Goal: Transaction & Acquisition: Purchase product/service

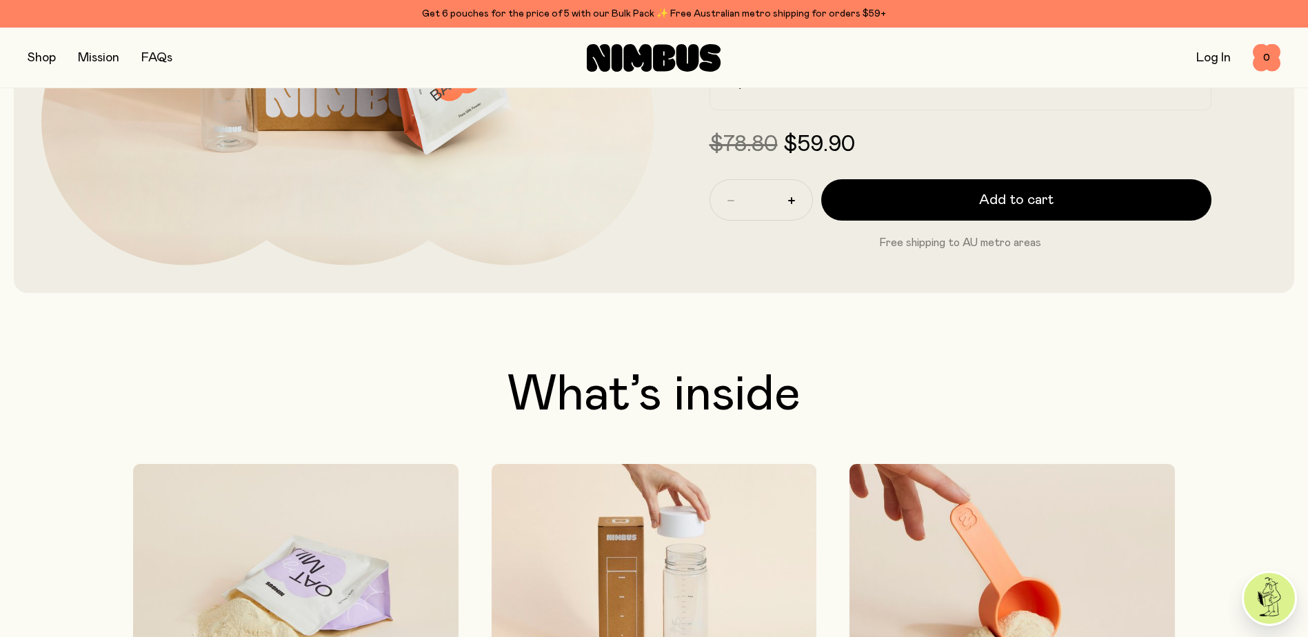
scroll to position [759, 0]
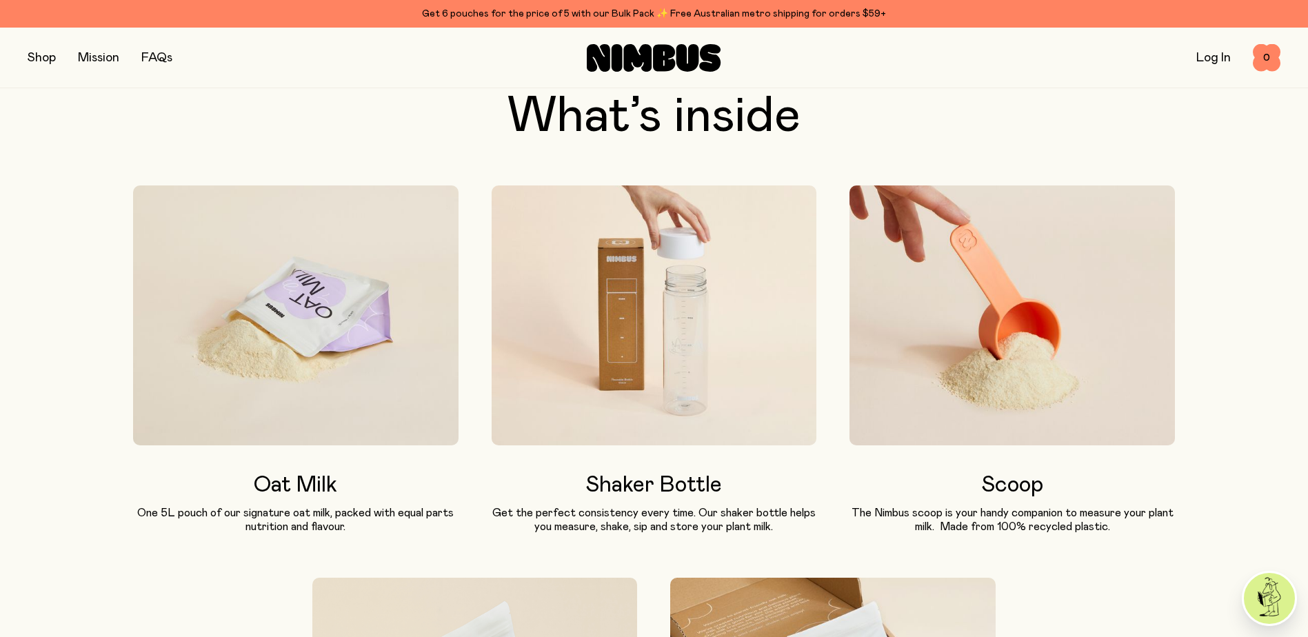
click at [274, 350] on img at bounding box center [296, 316] width 326 height 260
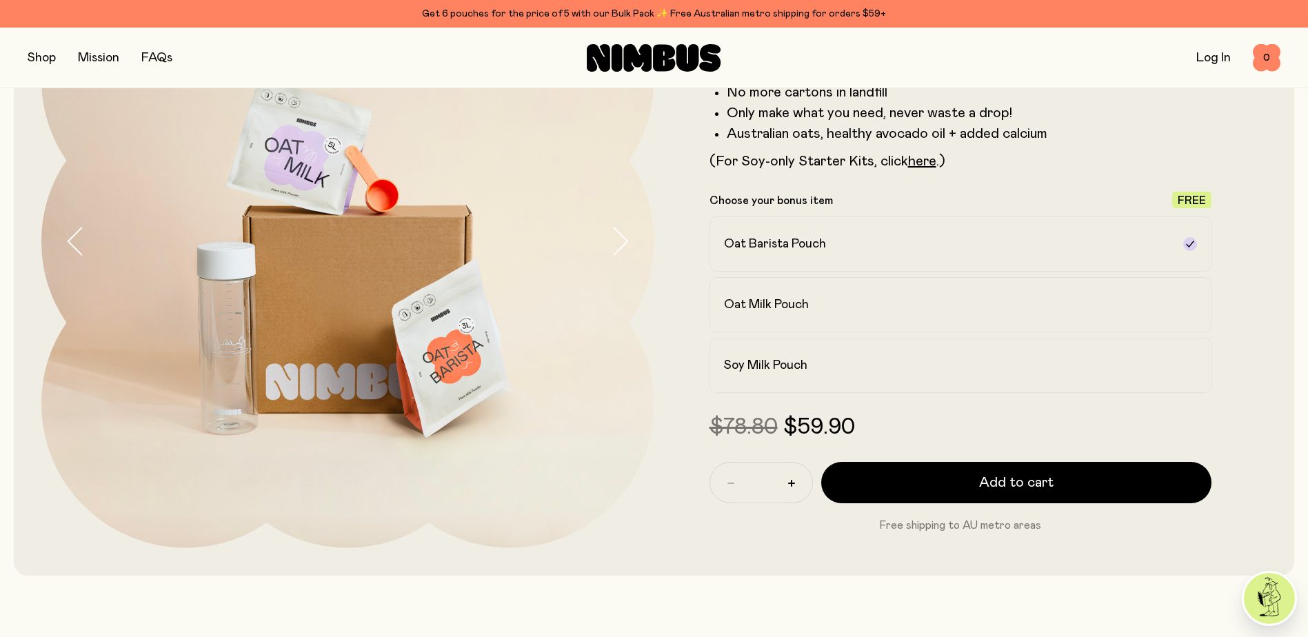
scroll to position [0, 0]
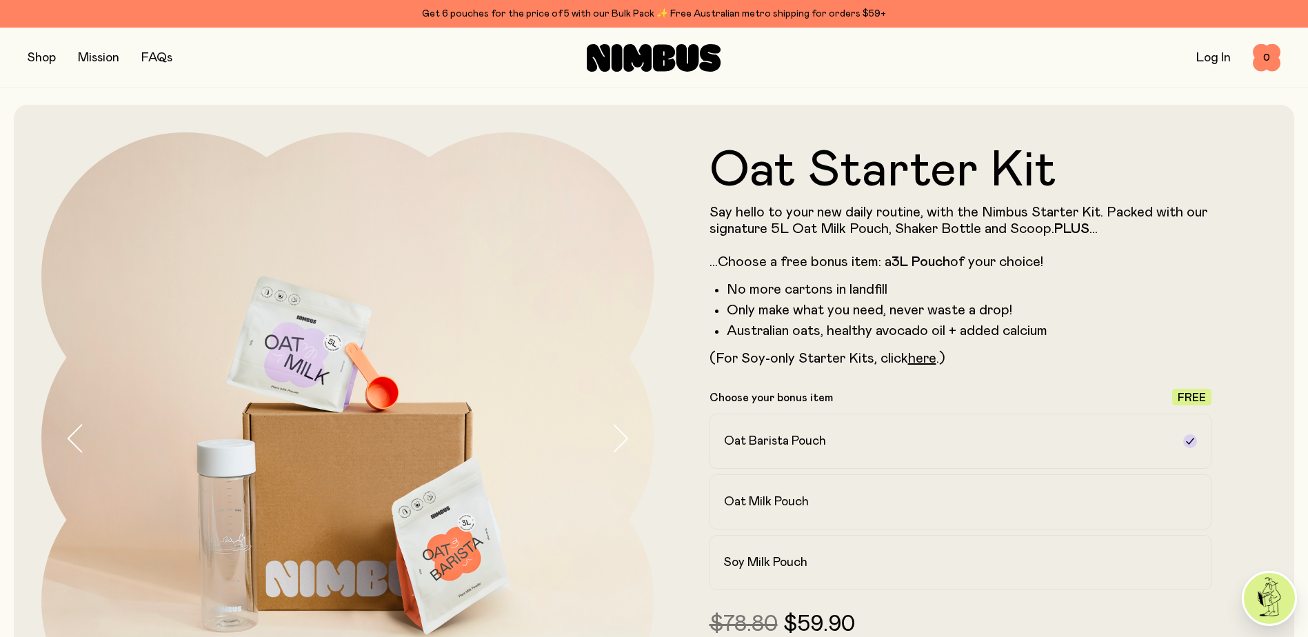
click at [40, 63] on button "button" at bounding box center [42, 57] width 28 height 19
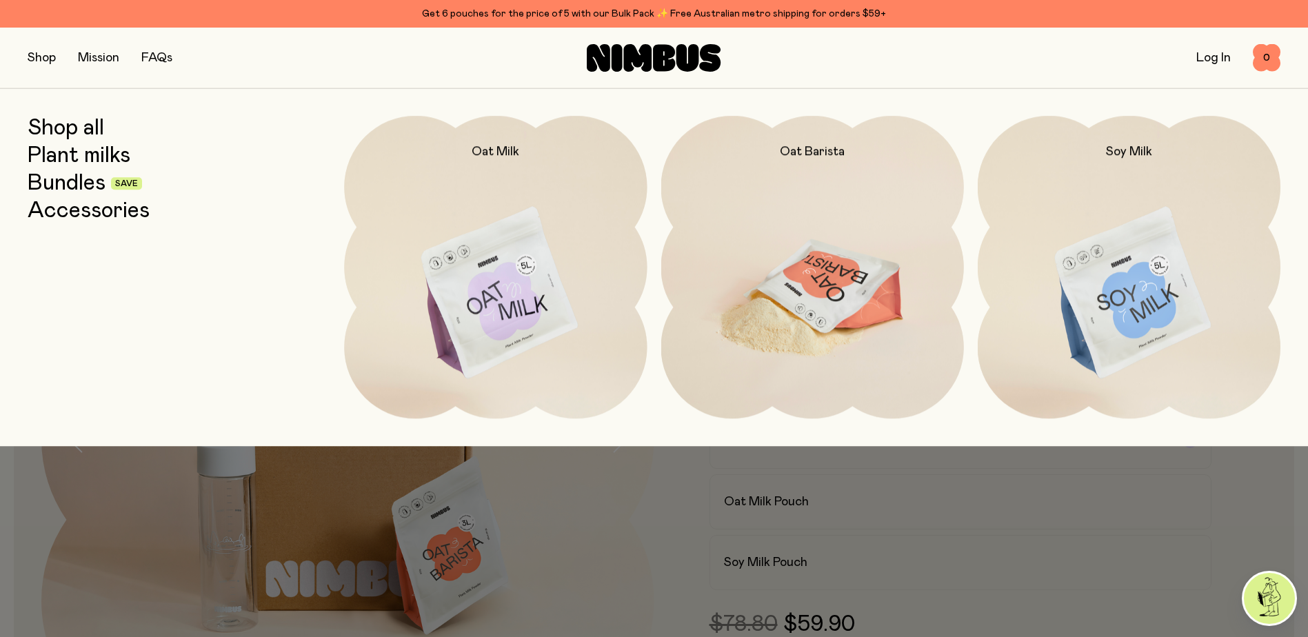
click at [846, 292] on img at bounding box center [812, 294] width 303 height 356
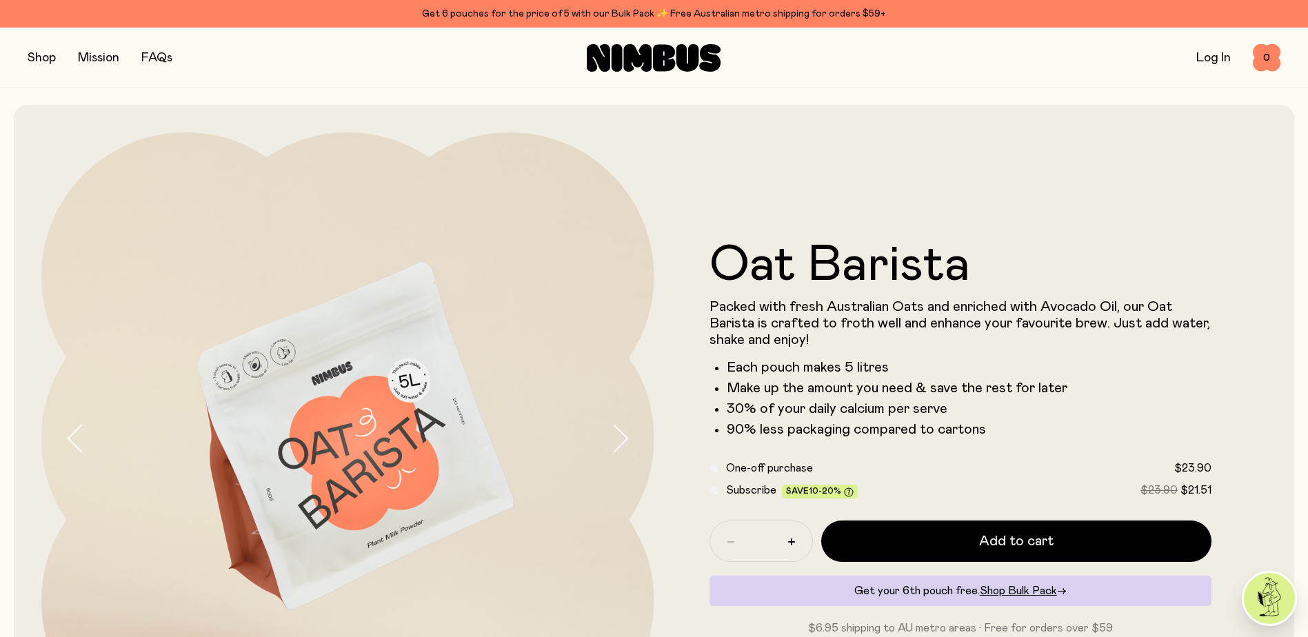
click at [51, 61] on button "button" at bounding box center [42, 57] width 28 height 19
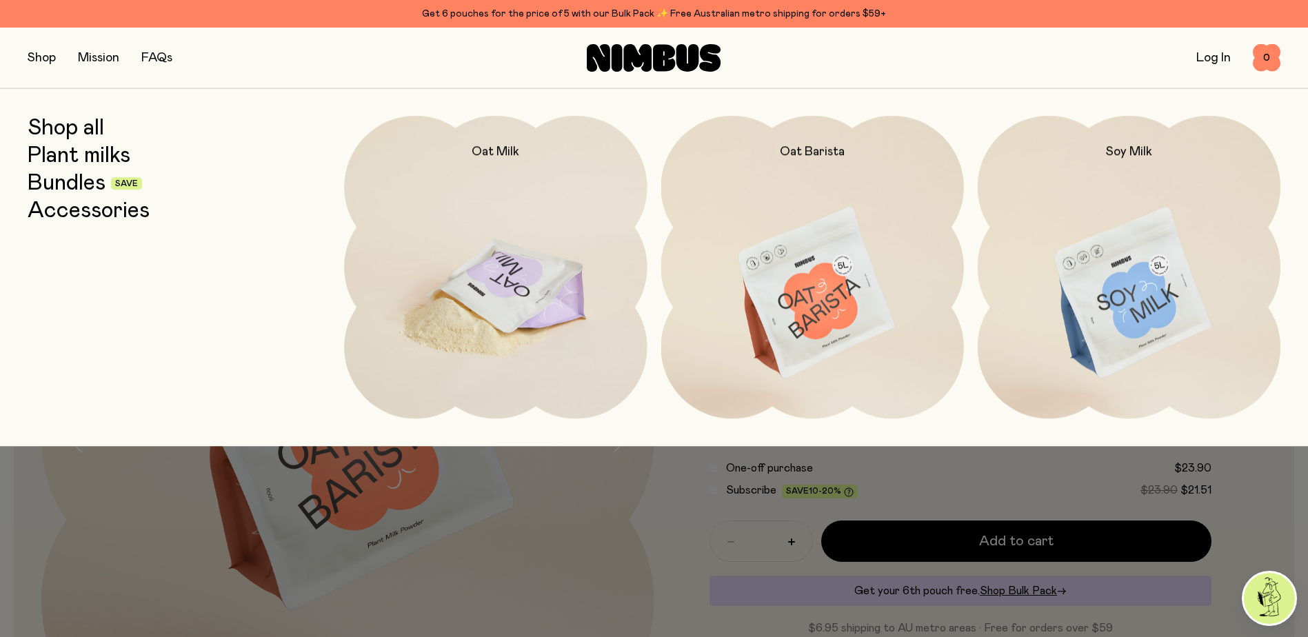
click at [472, 272] on img at bounding box center [495, 294] width 303 height 356
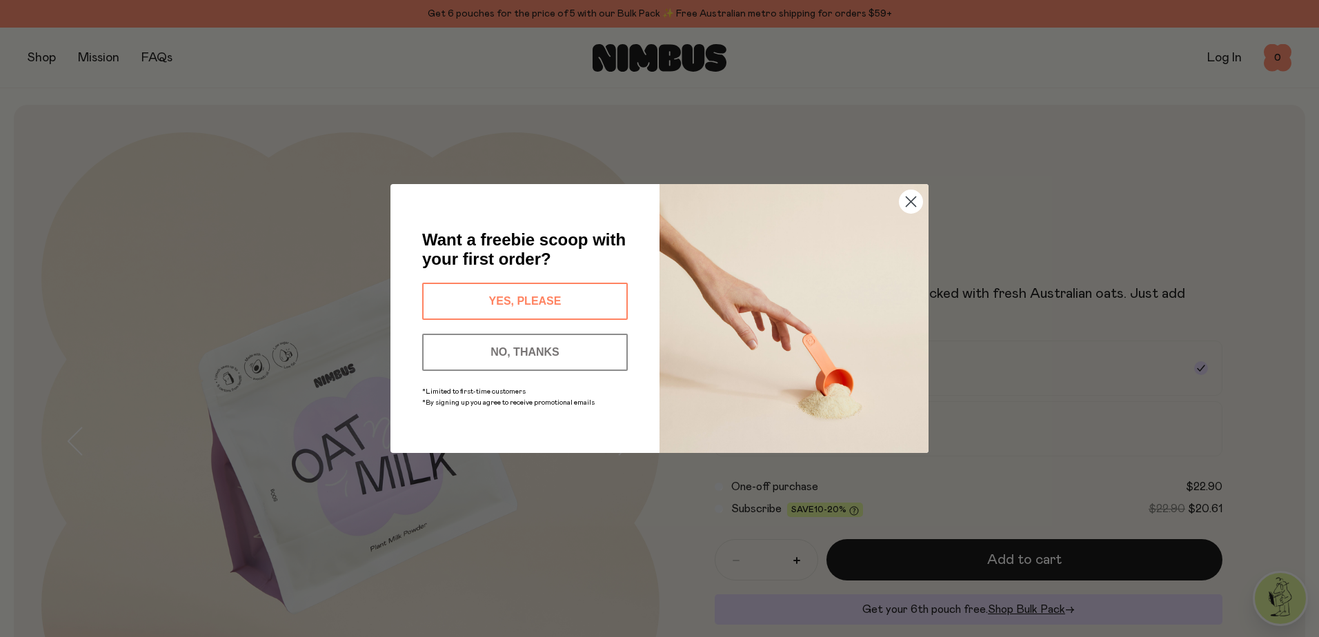
click at [904, 204] on circle "Close dialog" at bounding box center [910, 201] width 23 height 23
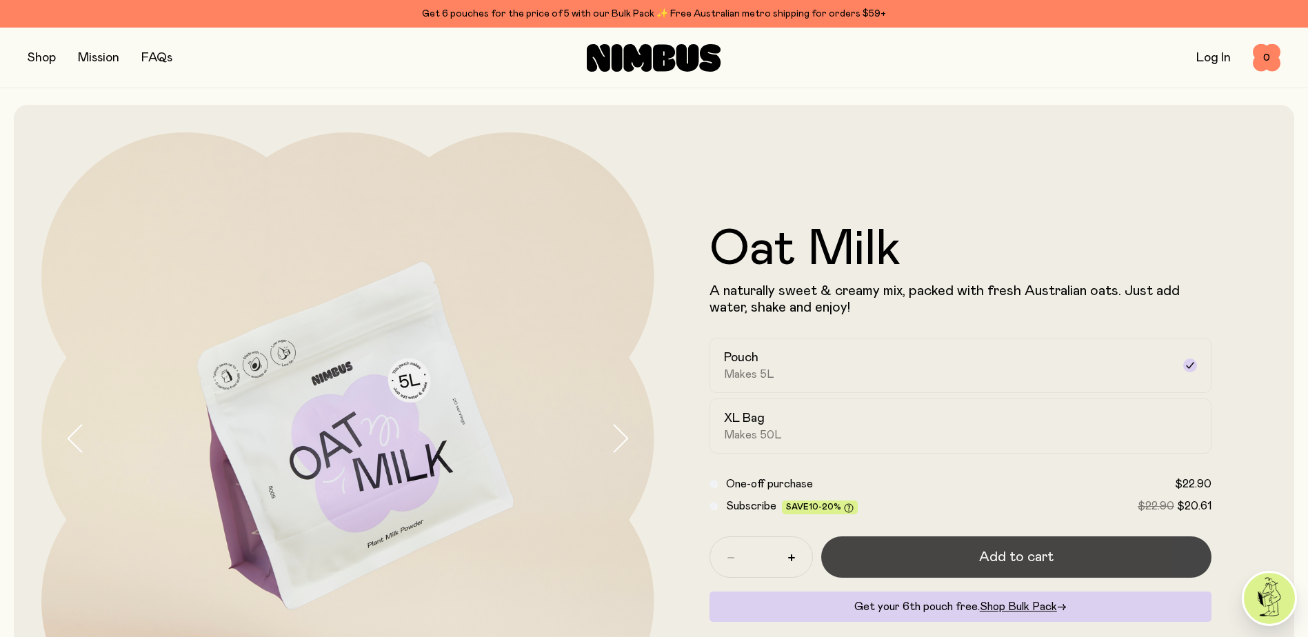
click at [917, 578] on button "Add to cart" at bounding box center [1016, 557] width 391 height 41
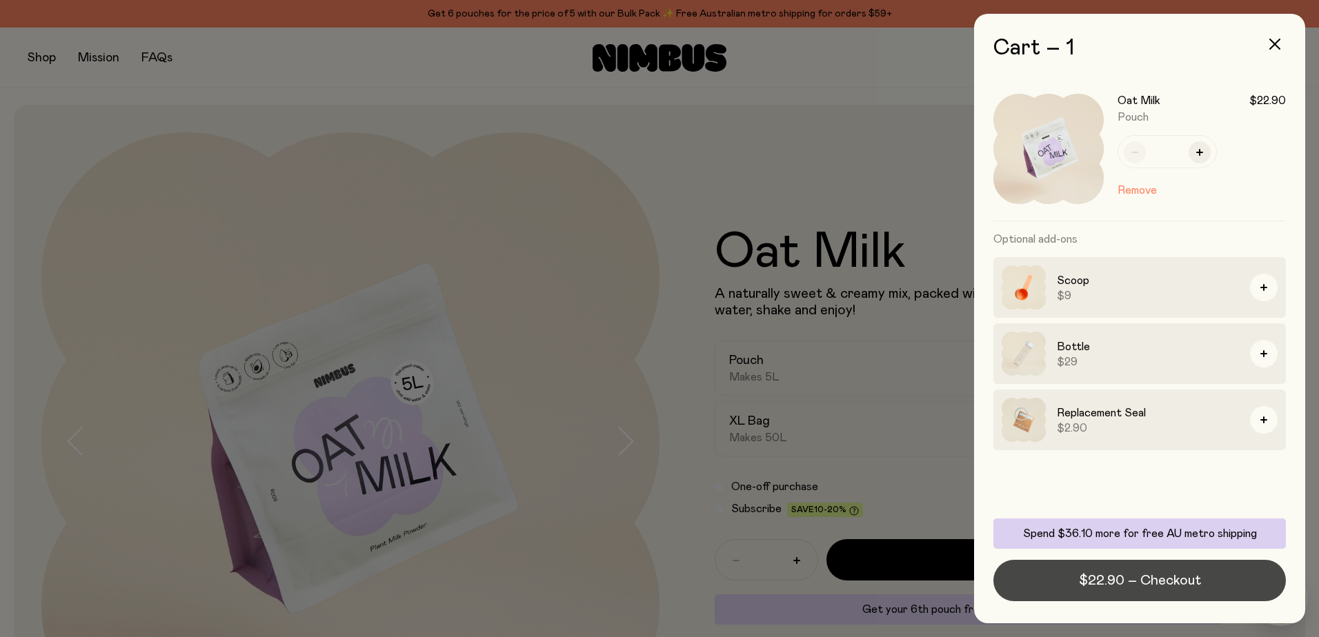
click at [1081, 587] on span "$22.90 – Checkout" at bounding box center [1140, 580] width 122 height 19
